Goal: Use online tool/utility: Utilize a website feature to perform a specific function

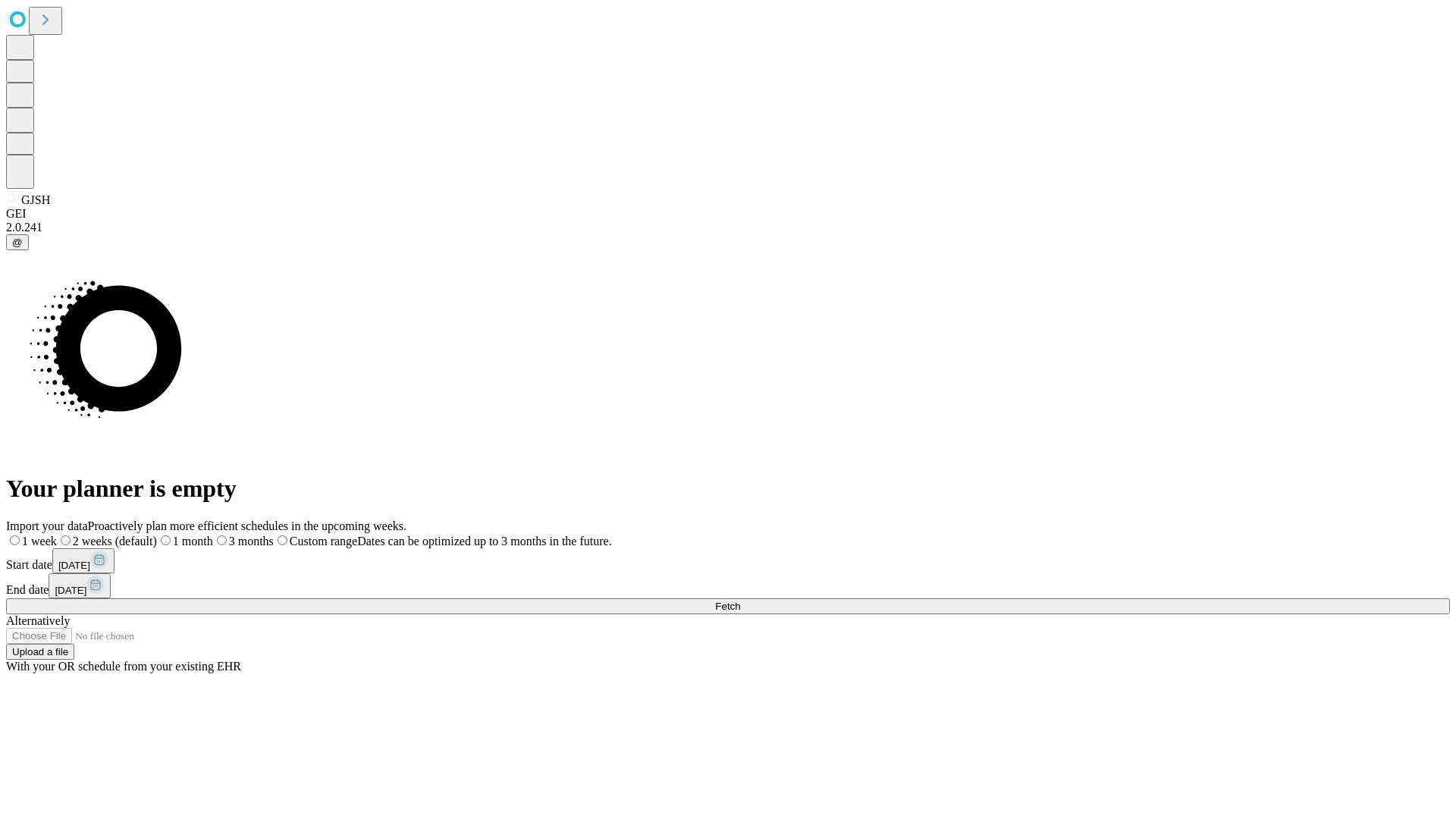
click at [741, 601] on span "Fetch" at bounding box center [728, 607] width 25 height 12
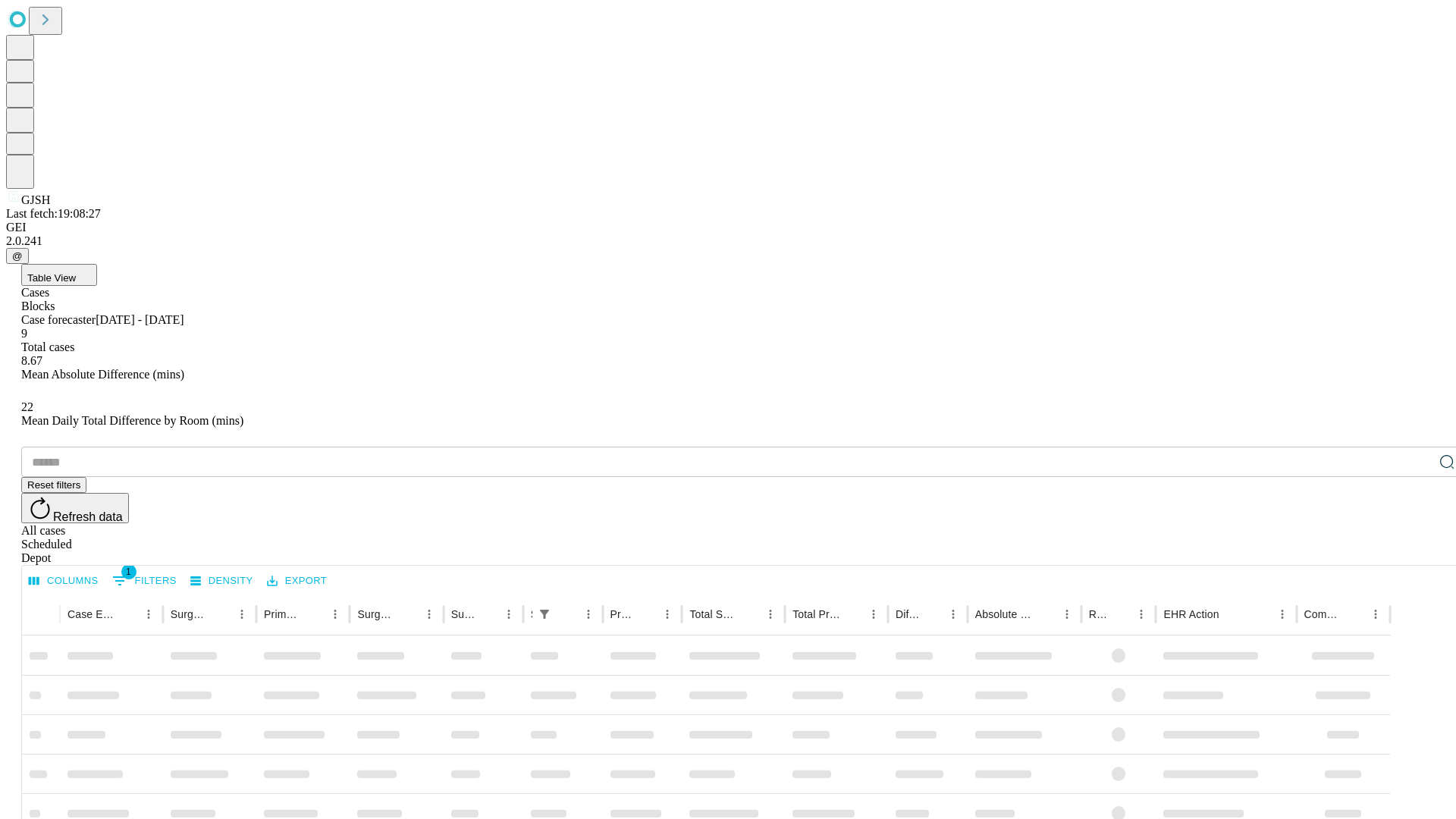
click at [76, 272] on span "Table View" at bounding box center [51, 278] width 48 height 12
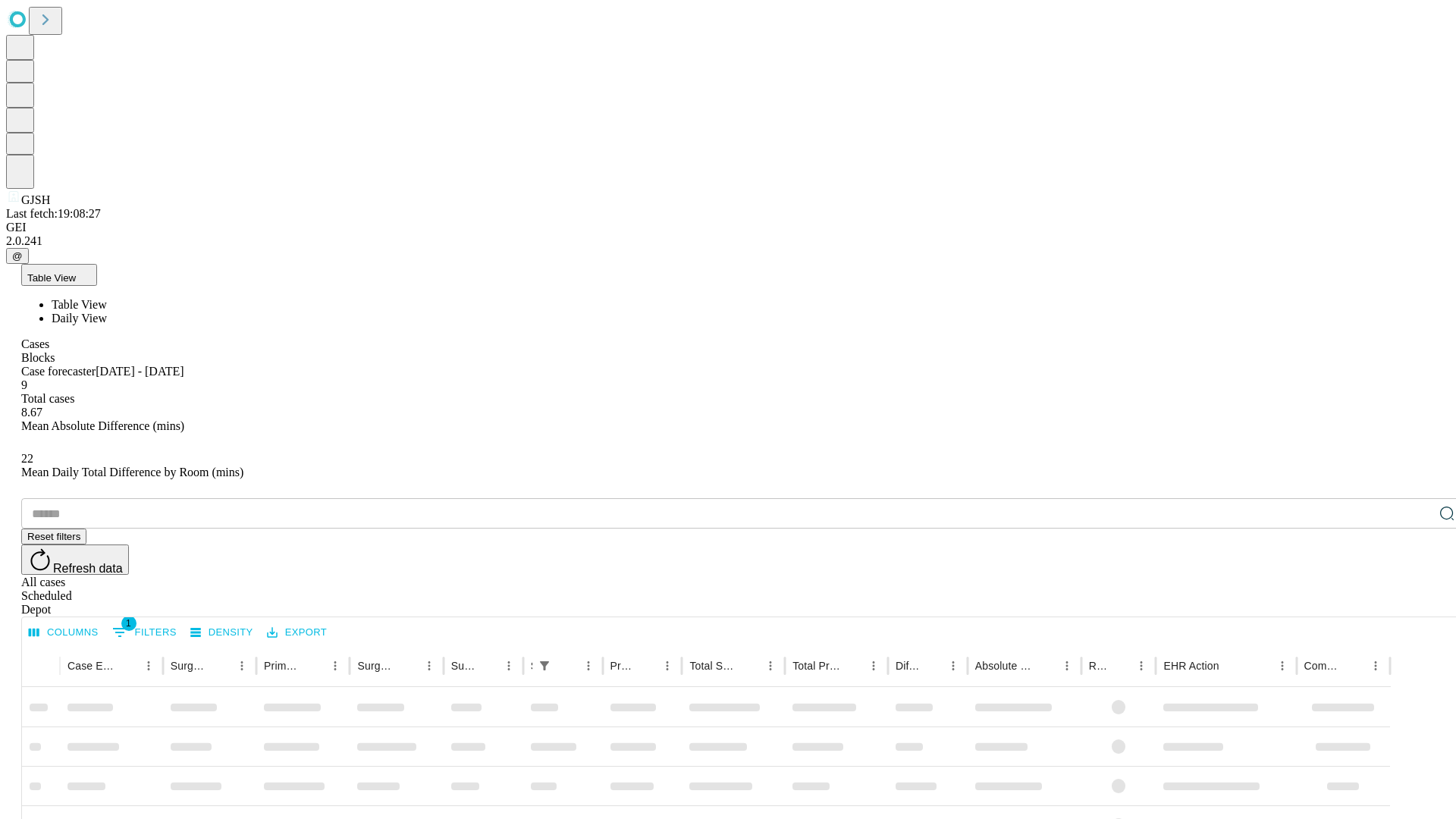
click at [107, 312] on span "Daily View" at bounding box center [78, 317] width 55 height 13
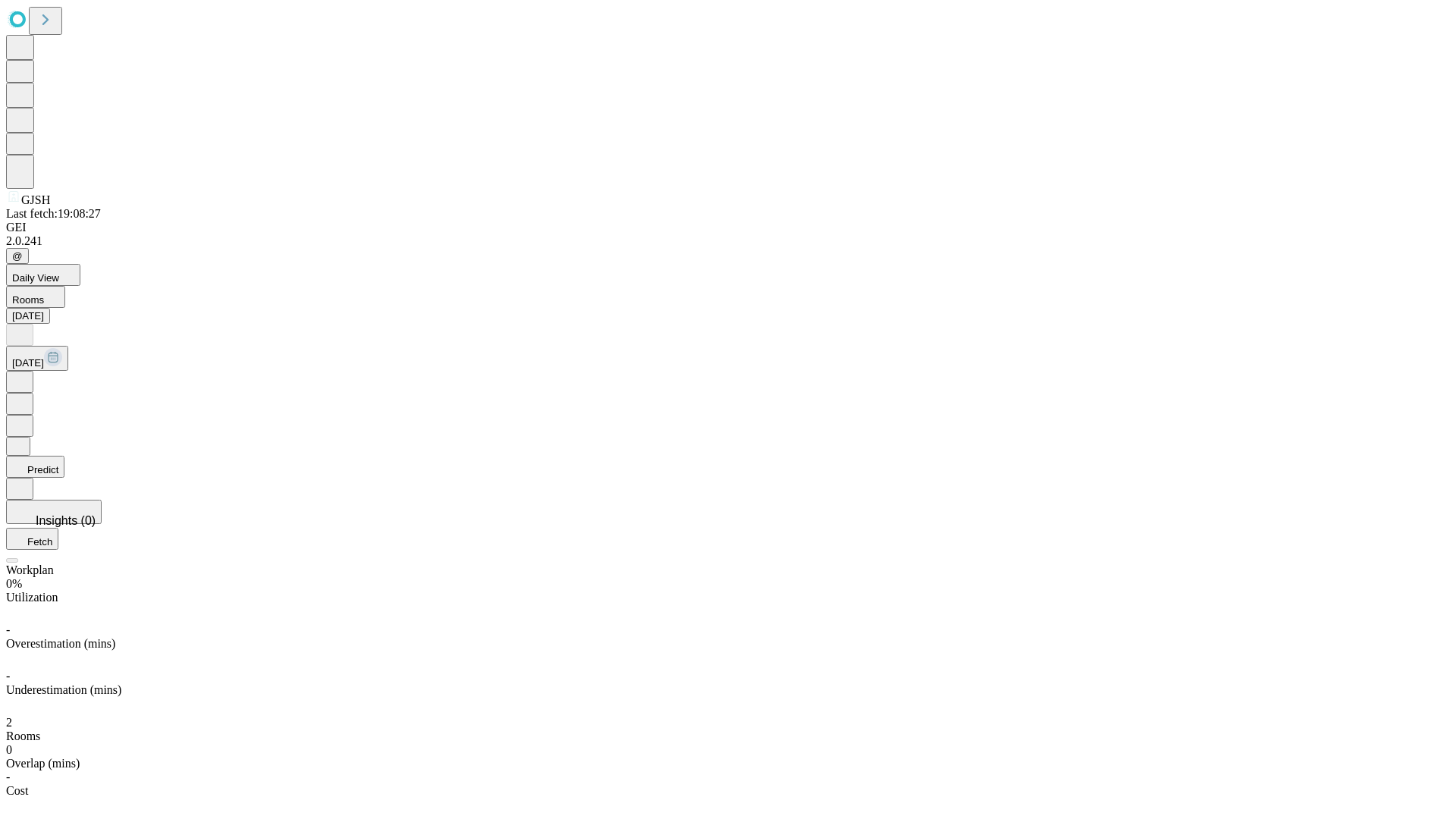
click at [65, 456] on button "Predict" at bounding box center [35, 467] width 59 height 22
